Goal: Find specific page/section: Find specific page/section

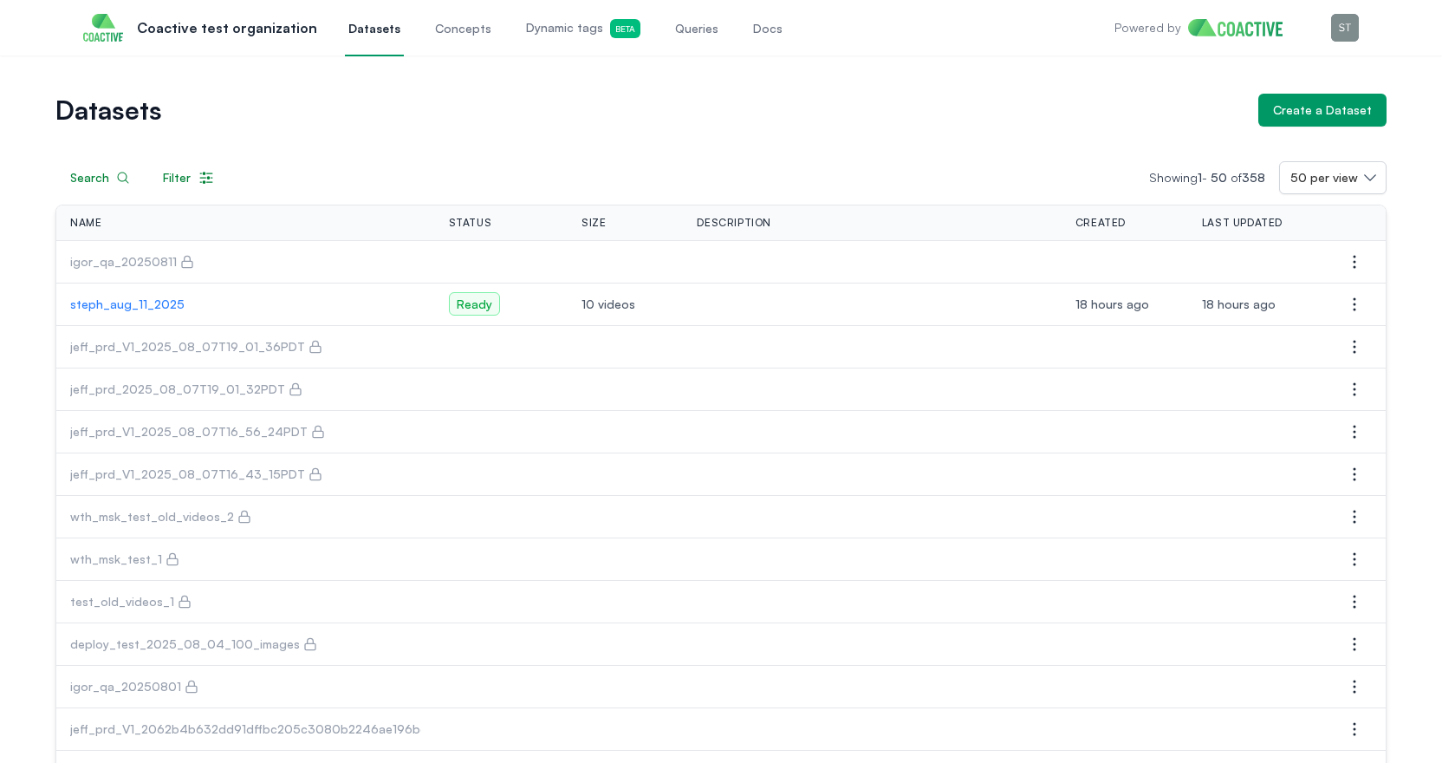
click at [135, 310] on p "steph_aug_11_2025" at bounding box center [245, 304] width 351 height 17
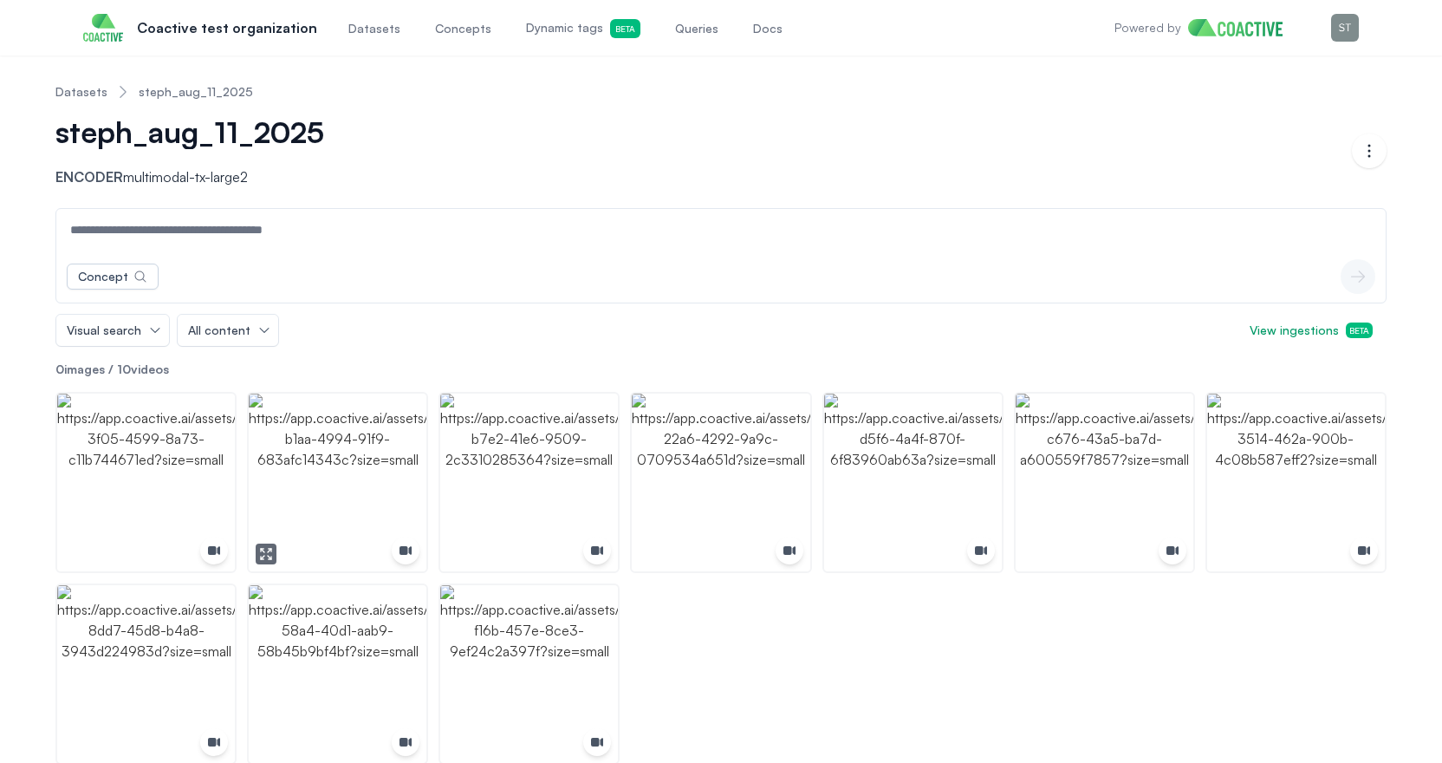
click at [309, 468] on img "button" at bounding box center [338, 482] width 178 height 178
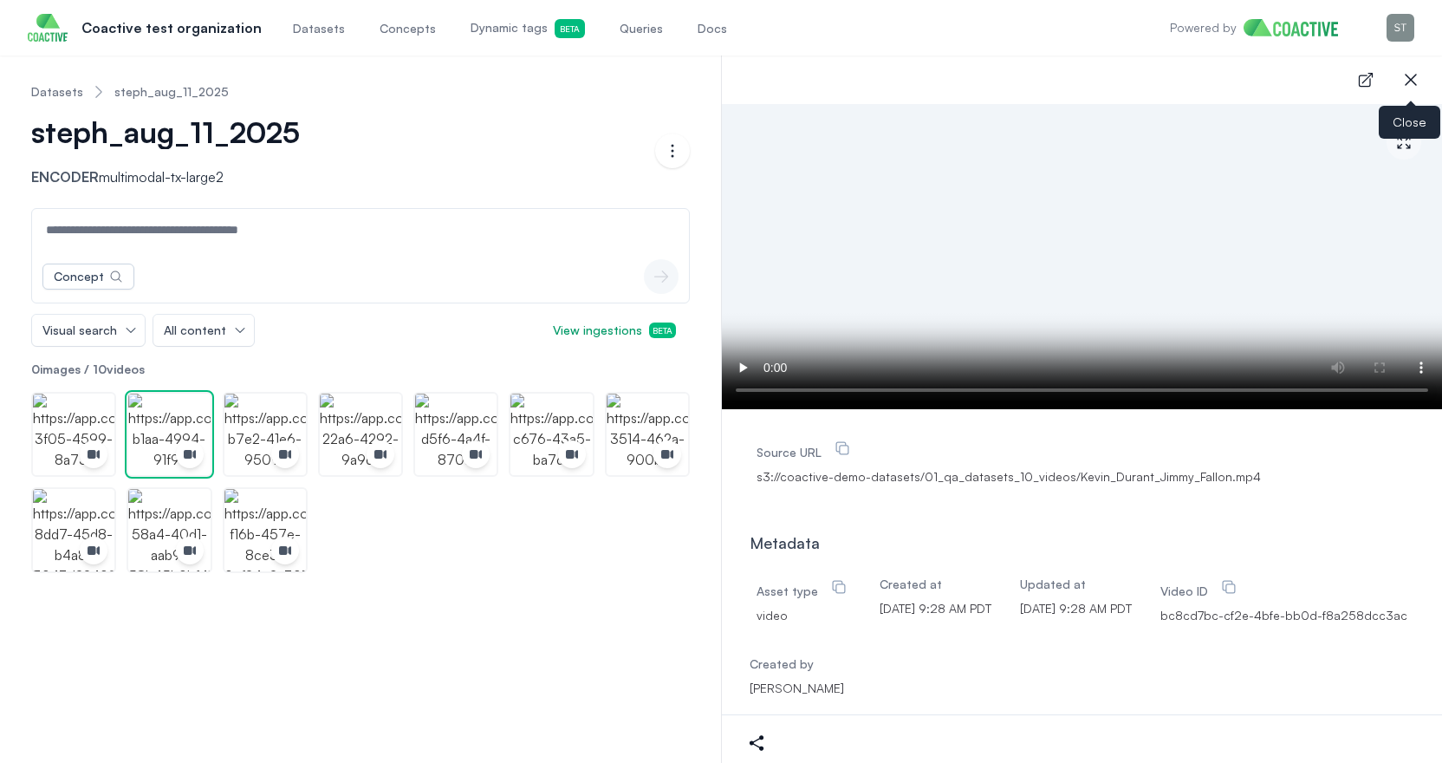
click at [1413, 80] on icon "button" at bounding box center [1411, 79] width 21 height 21
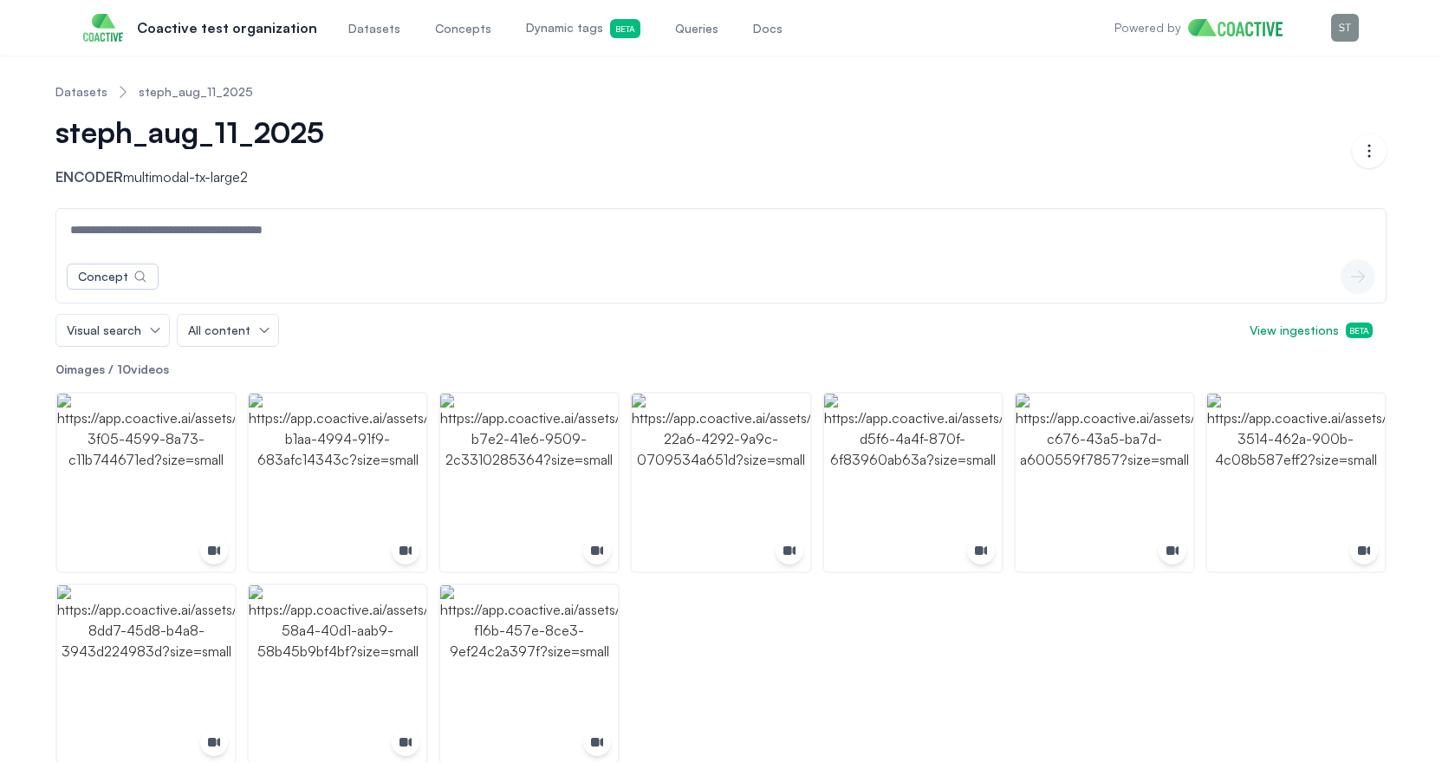
click at [536, 48] on link "Dynamic tags Beta" at bounding box center [583, 27] width 121 height 57
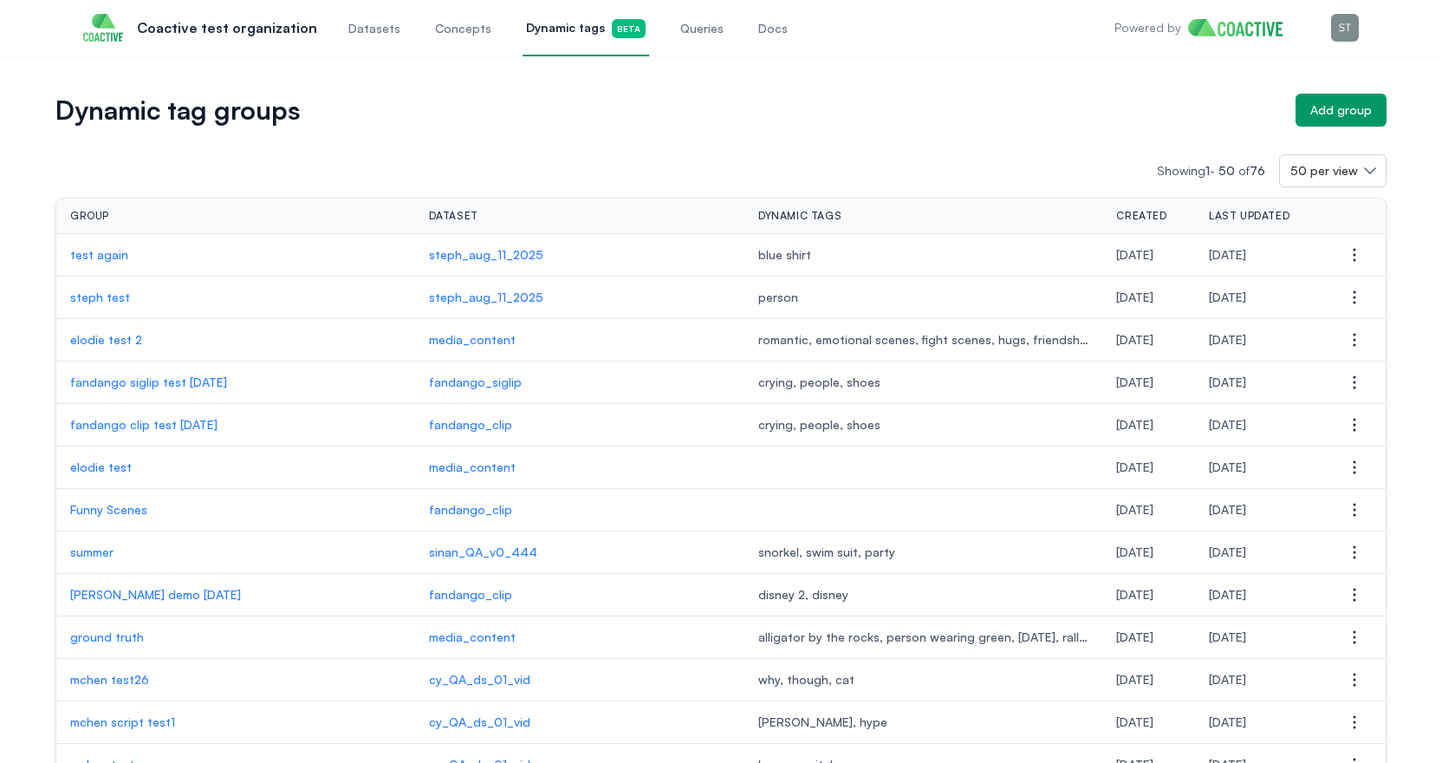
click at [680, 33] on span "Queries" at bounding box center [701, 28] width 43 height 17
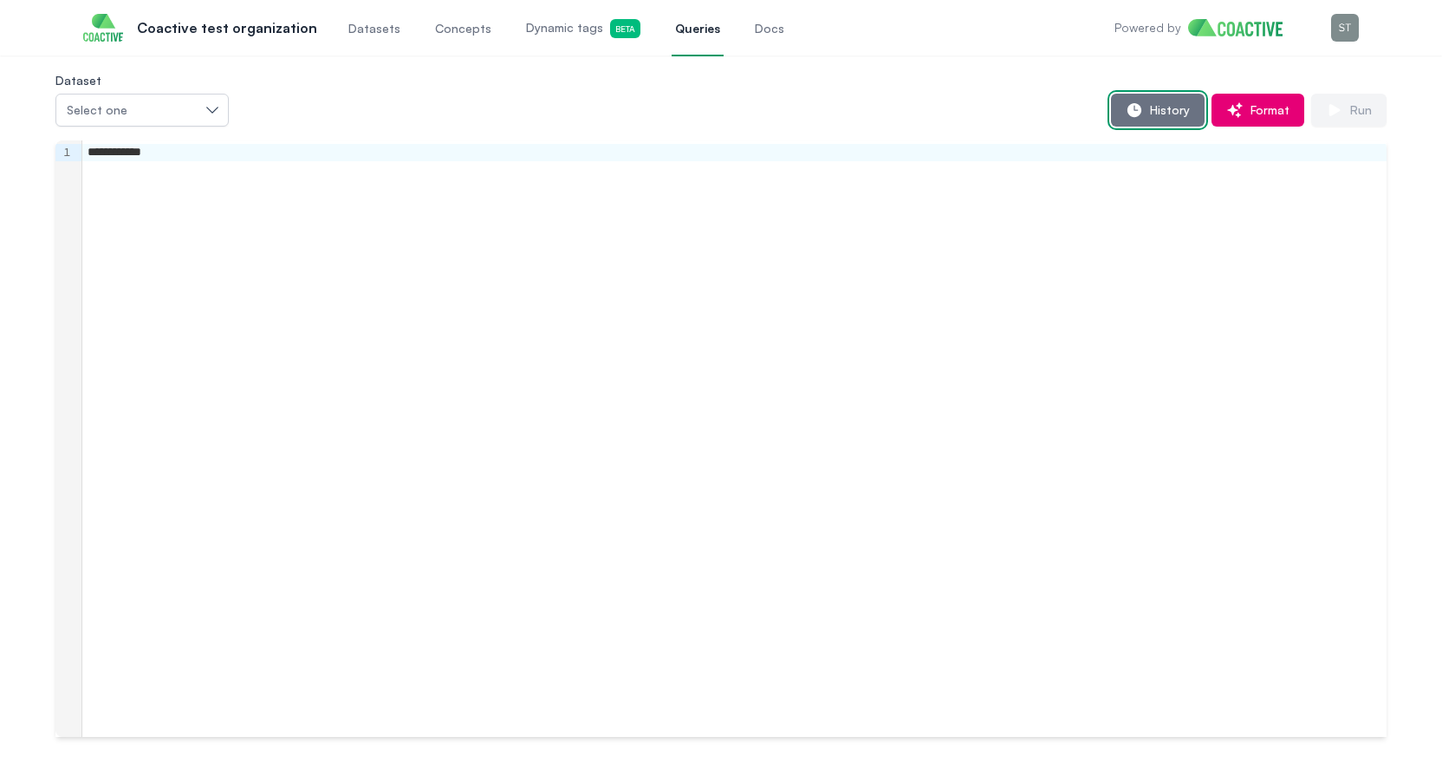
click at [1155, 113] on span "History" at bounding box center [1166, 109] width 47 height 17
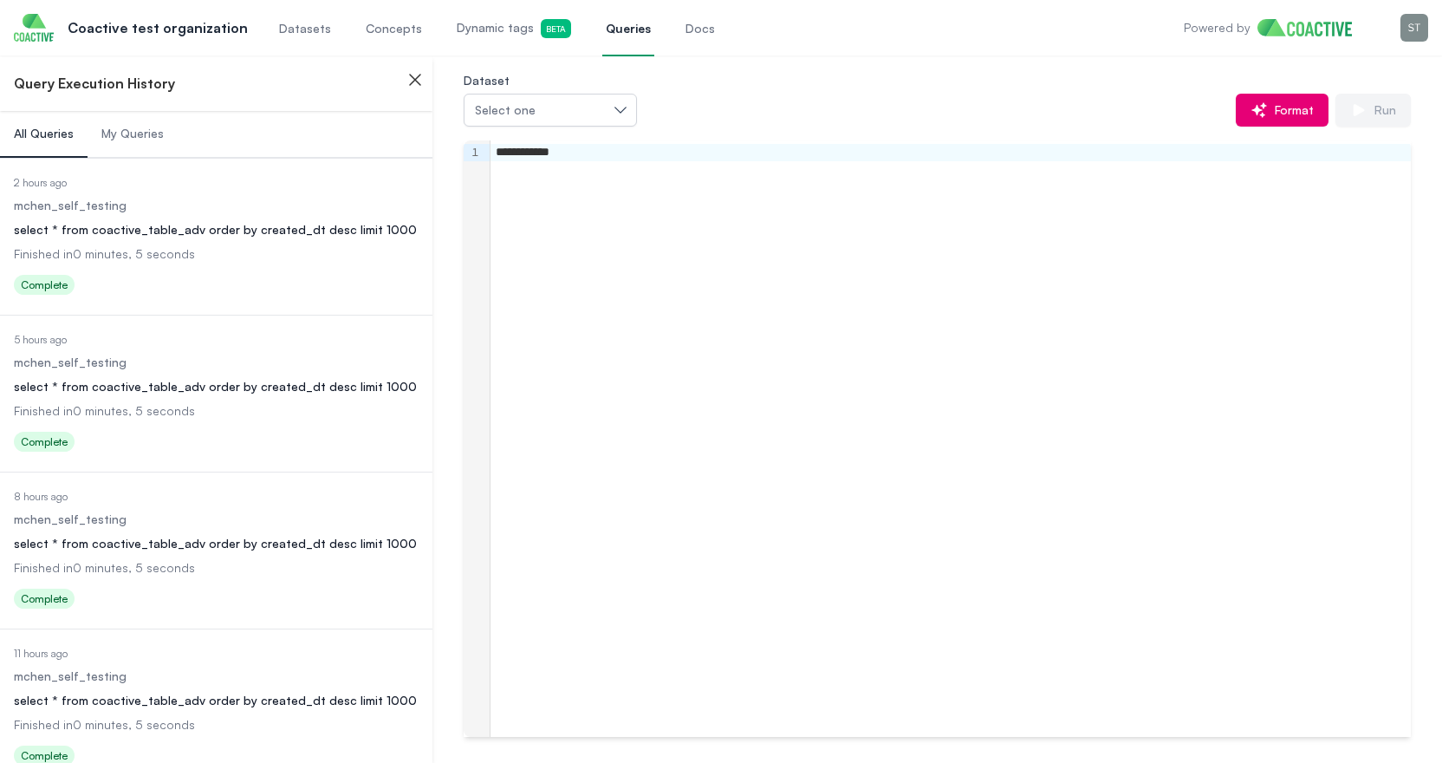
click at [162, 235] on div "select * from coactive_table_adv order by created_dt desc limit 1000" at bounding box center [216, 229] width 405 height 17
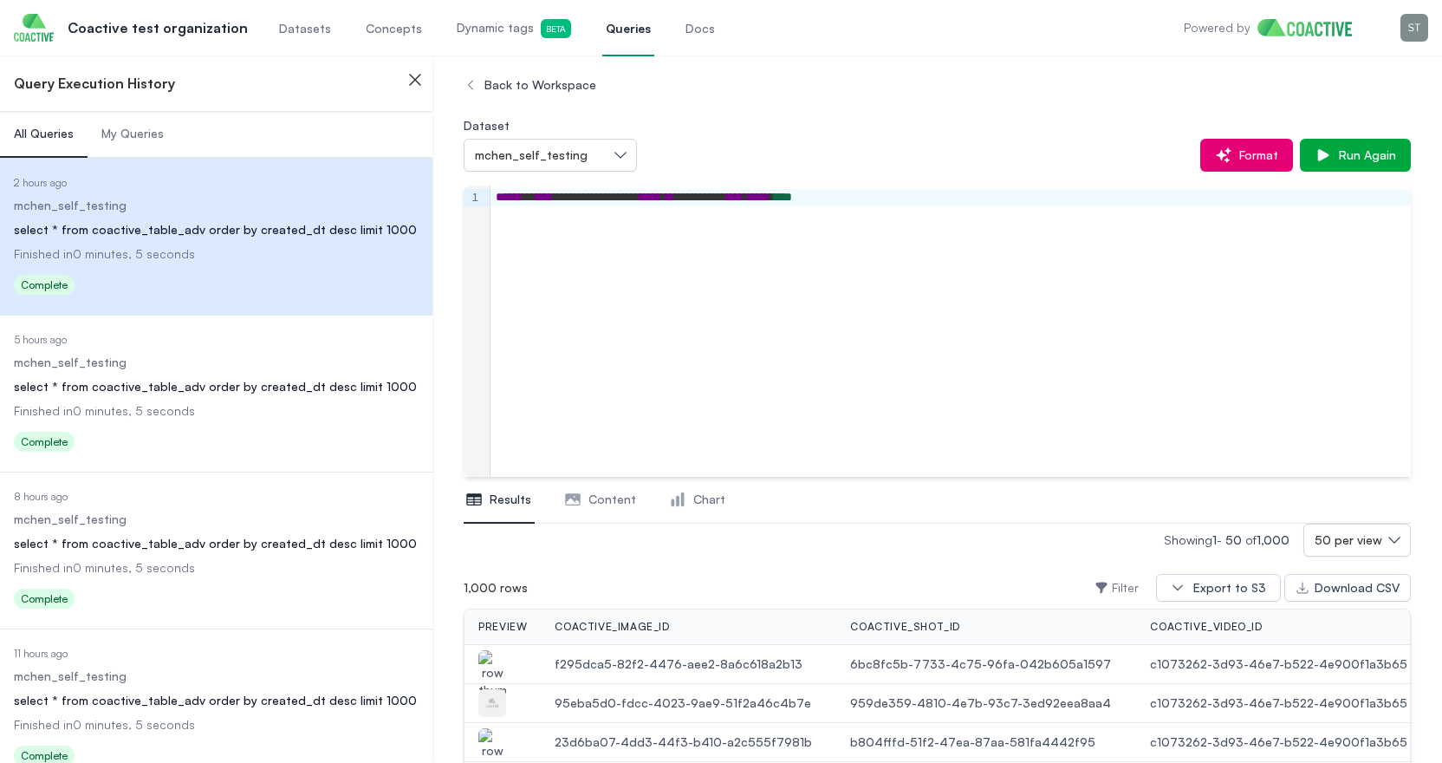
click at [246, 413] on dd "Finished in 0 minutes, 5 seconds" at bounding box center [216, 410] width 405 height 17
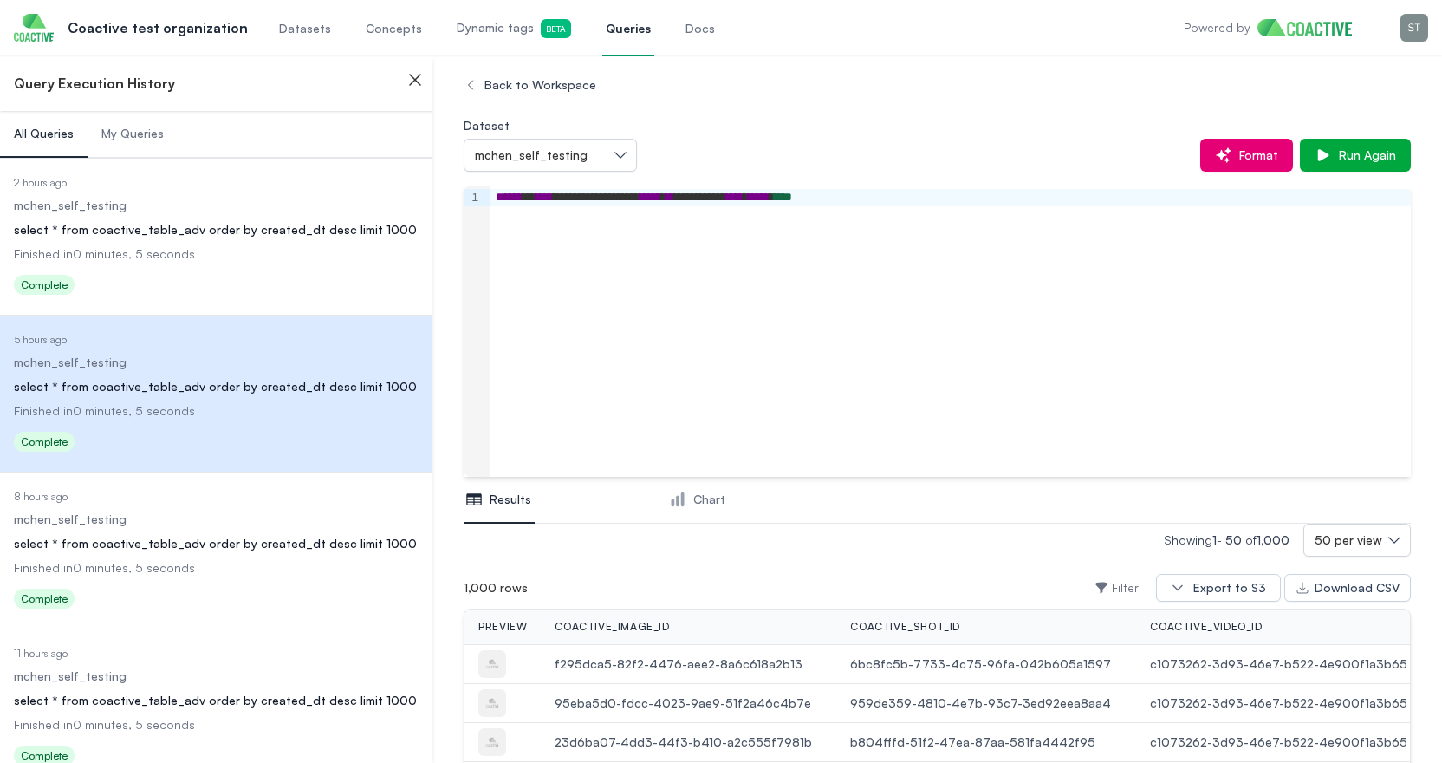
click at [242, 525] on dd "mchen_self_testing" at bounding box center [216, 518] width 405 height 17
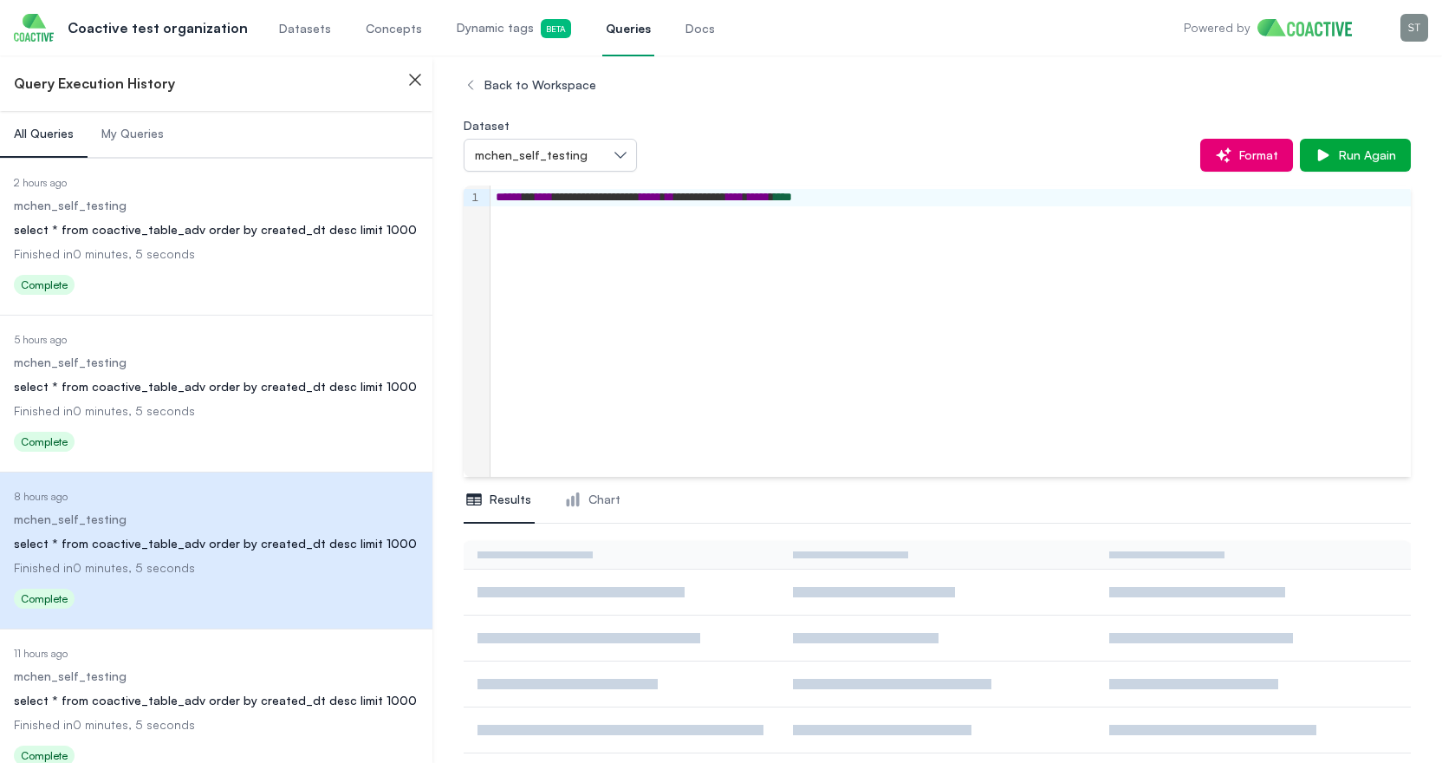
click at [223, 271] on dl "Date Executed 2 hours ago Dataset mchen_self_testing Query select * from coacti…" at bounding box center [216, 238] width 405 height 125
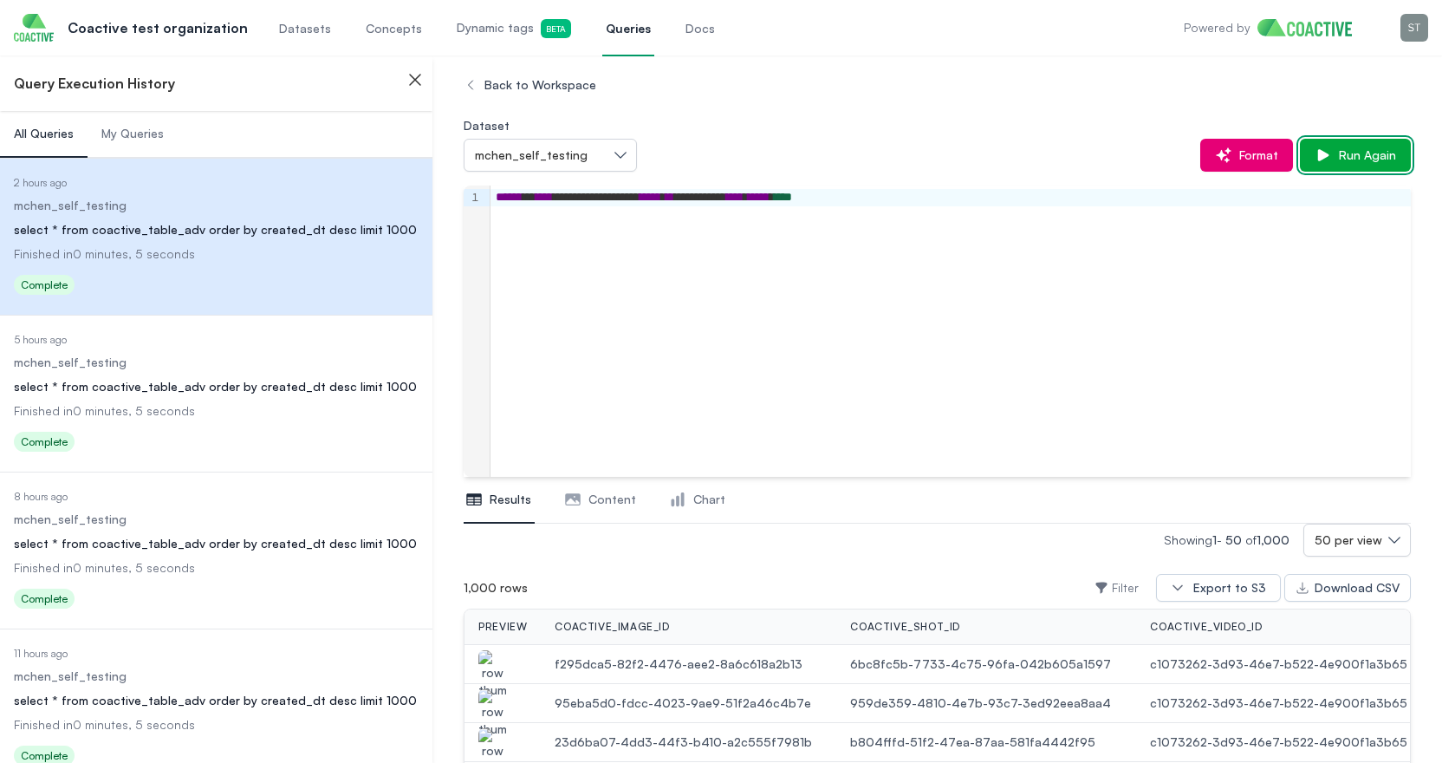
click at [1340, 149] on span "Run Again" at bounding box center [1364, 154] width 64 height 17
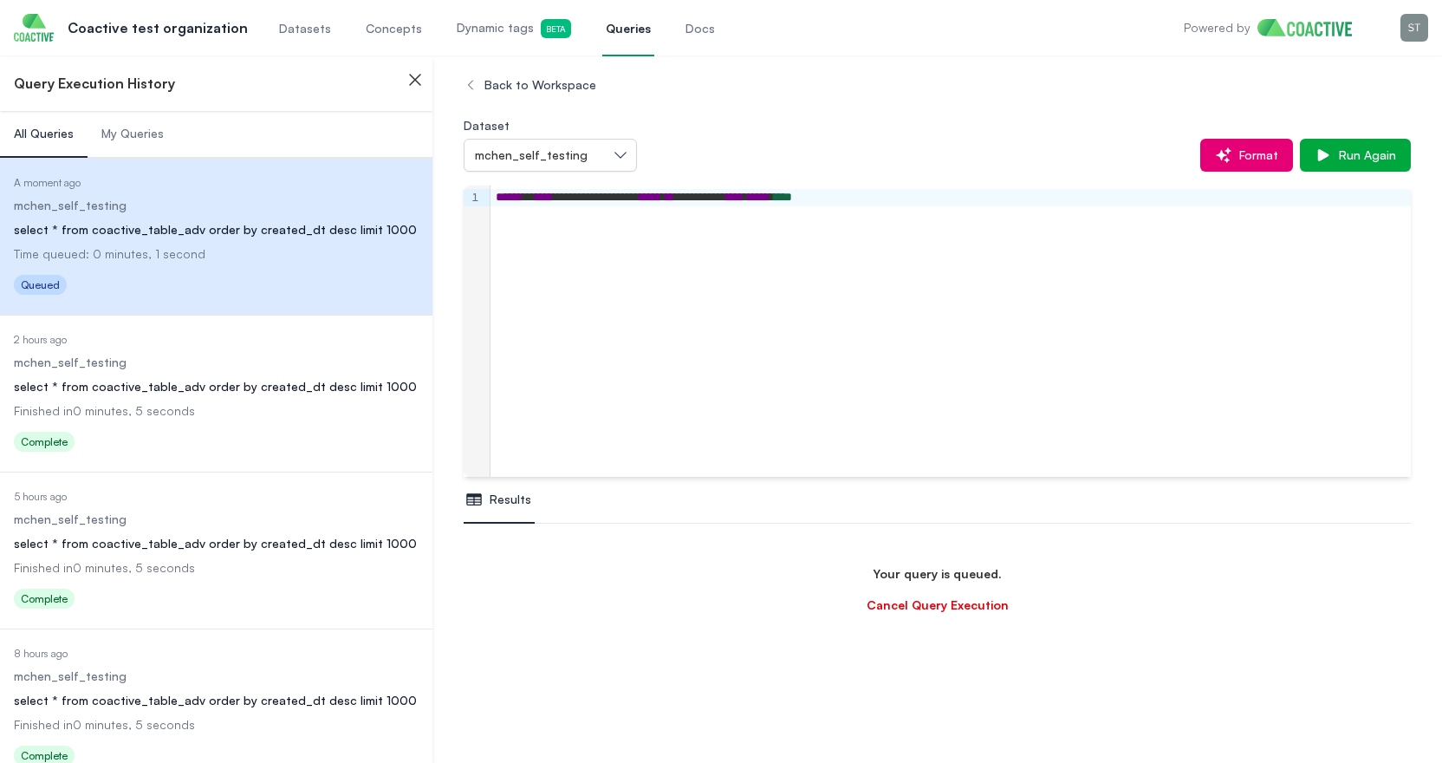
scroll to position [102, 0]
click at [469, 33] on span "Dynamic tags Beta" at bounding box center [514, 28] width 114 height 19
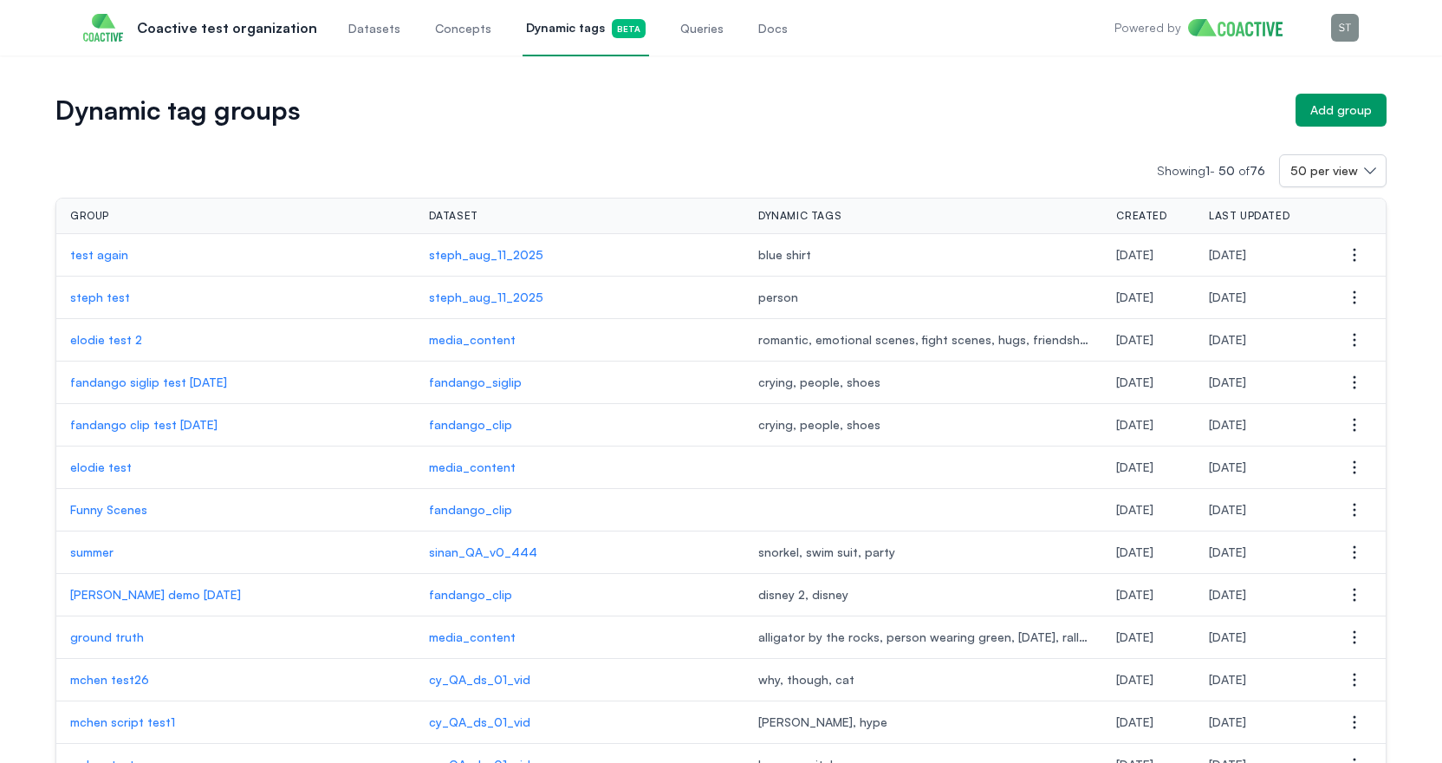
click at [680, 25] on span "Queries" at bounding box center [701, 28] width 43 height 17
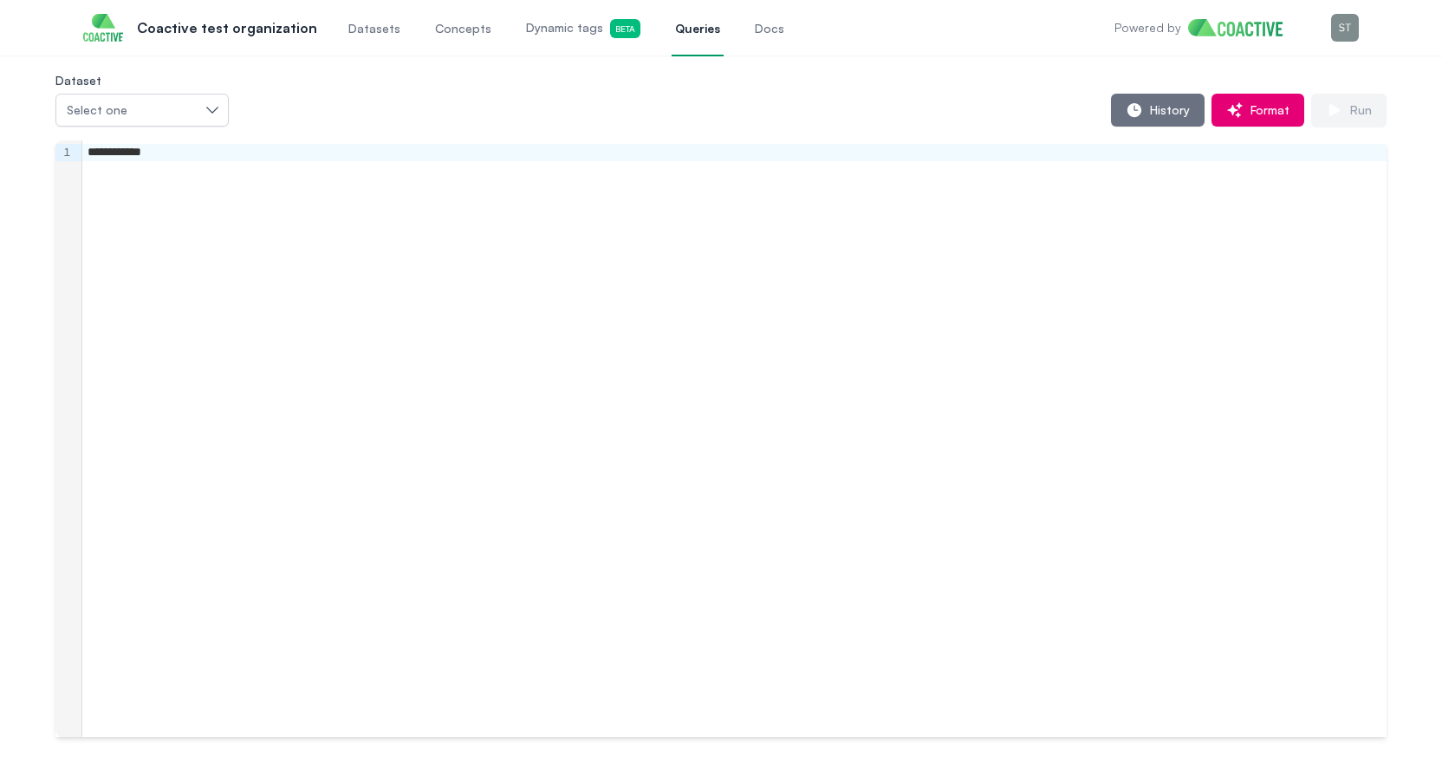
click at [361, 31] on span "Datasets" at bounding box center [374, 28] width 52 height 17
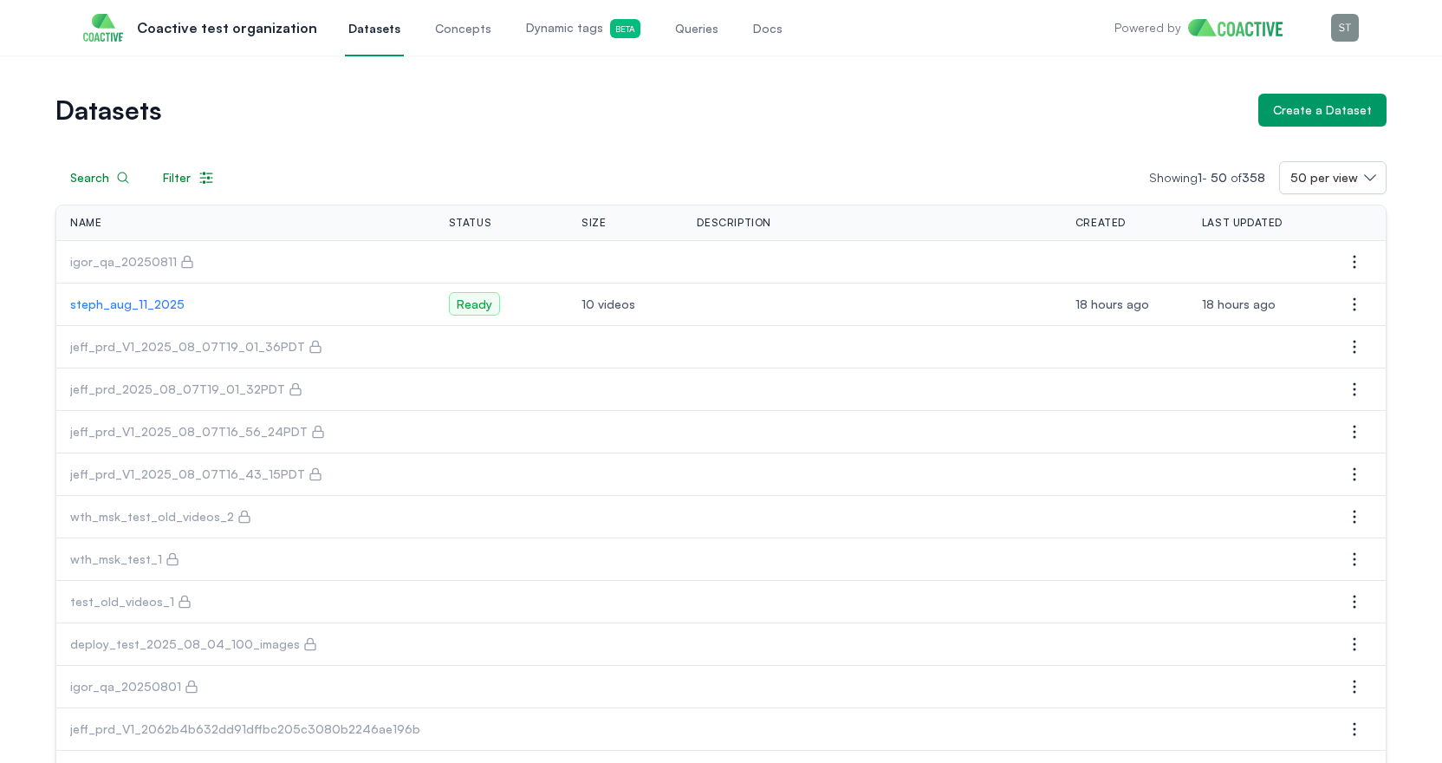
click at [140, 307] on p "steph_aug_11_2025" at bounding box center [245, 304] width 351 height 17
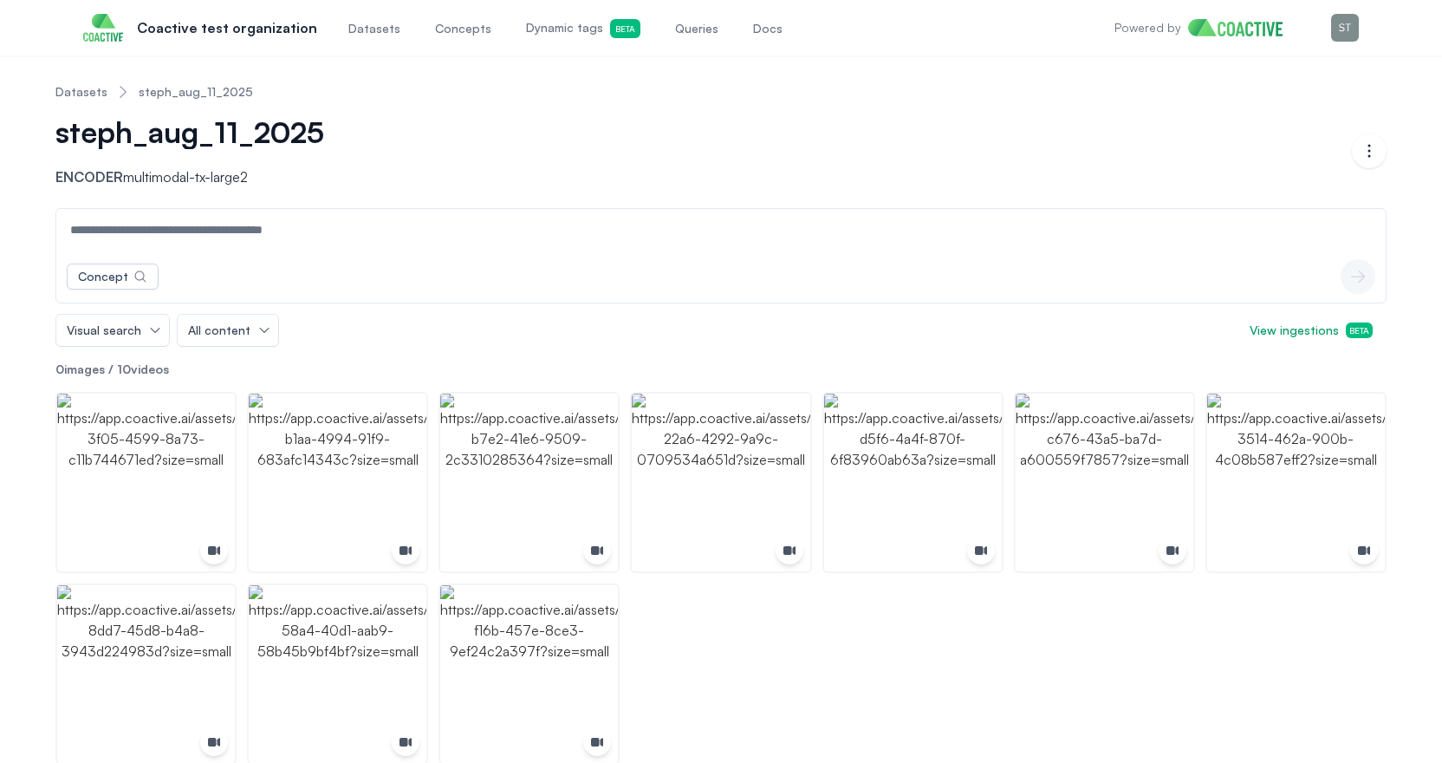
click at [475, 224] on input at bounding box center [721, 230] width 1323 height 42
type input "*"
type input "***"
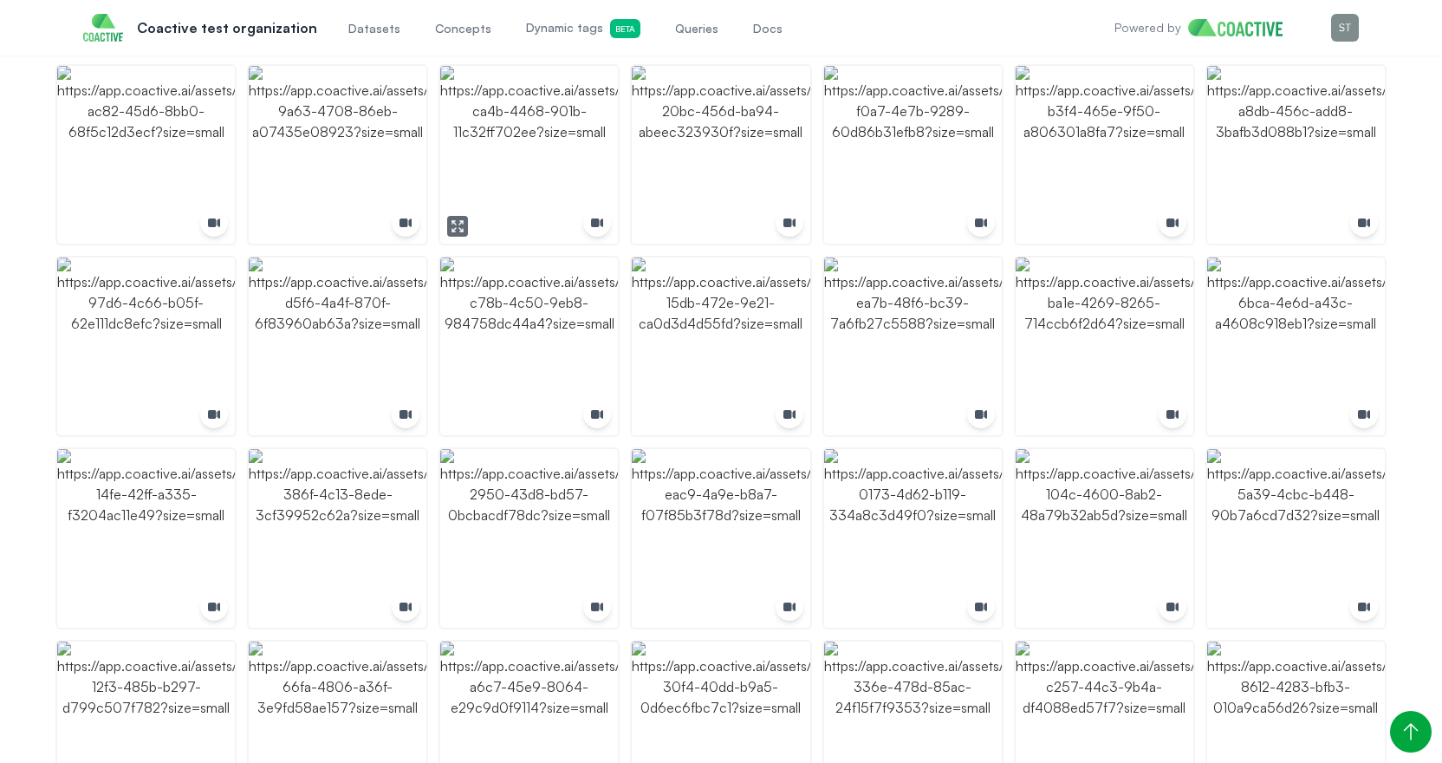
scroll to position [598, 0]
